Goal: Register for event/course

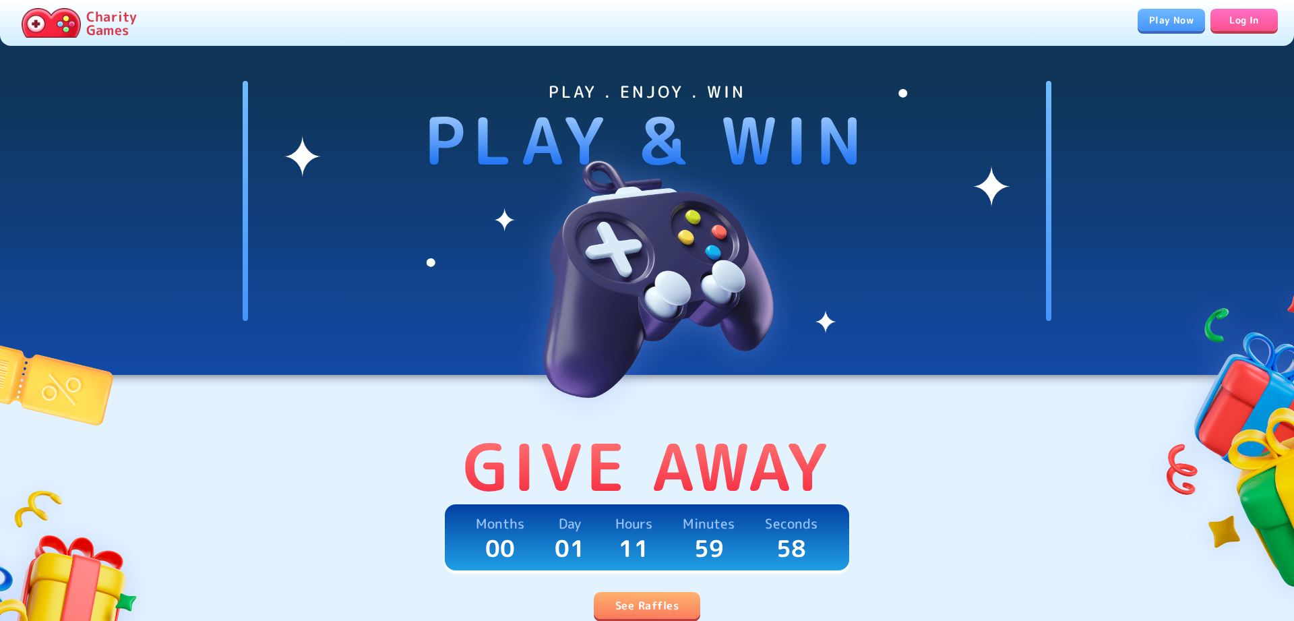
click at [640, 595] on link "See Raffles" at bounding box center [647, 605] width 106 height 27
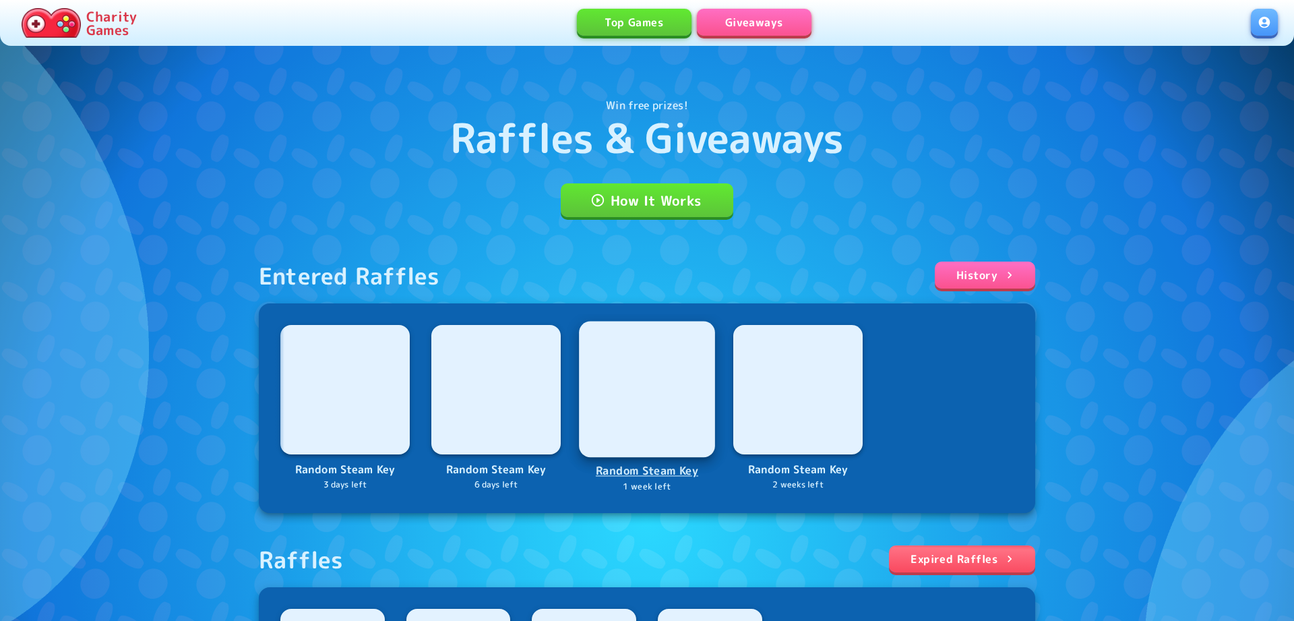
scroll to position [379, 0]
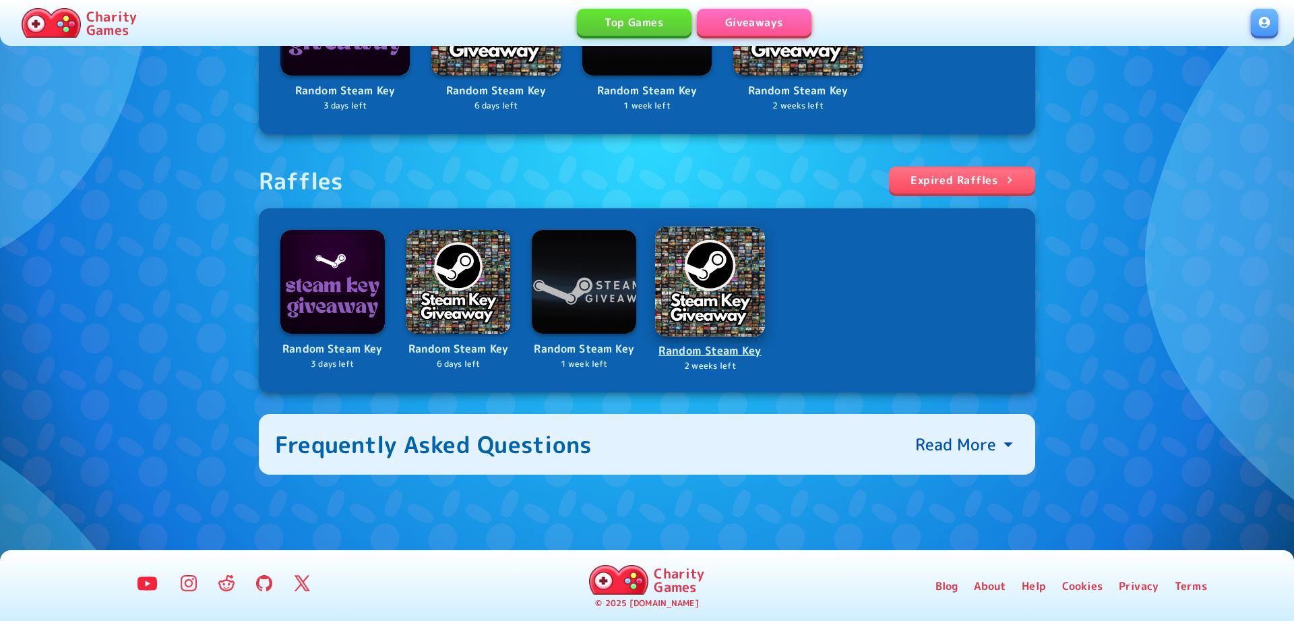
click at [715, 346] on p "Random Steam Key" at bounding box center [709, 351] width 107 height 18
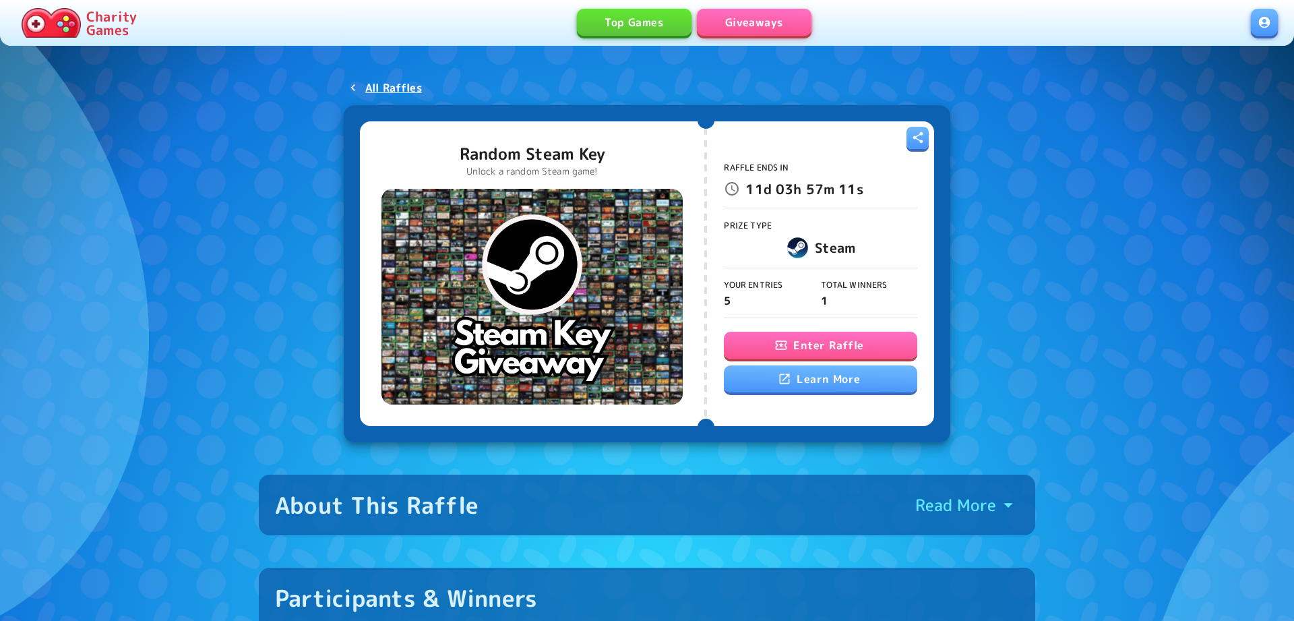
click at [812, 340] on button "Enter Raffle" at bounding box center [820, 345] width 193 height 27
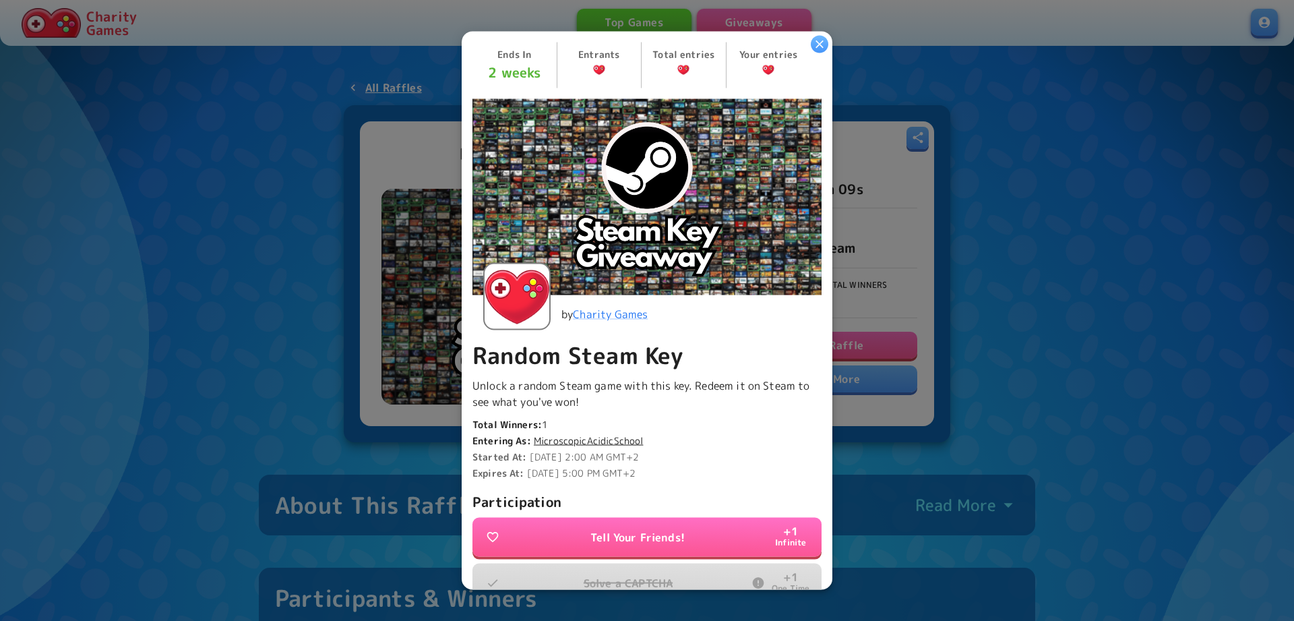
scroll to position [249, 0]
